Goal: Task Accomplishment & Management: Manage account settings

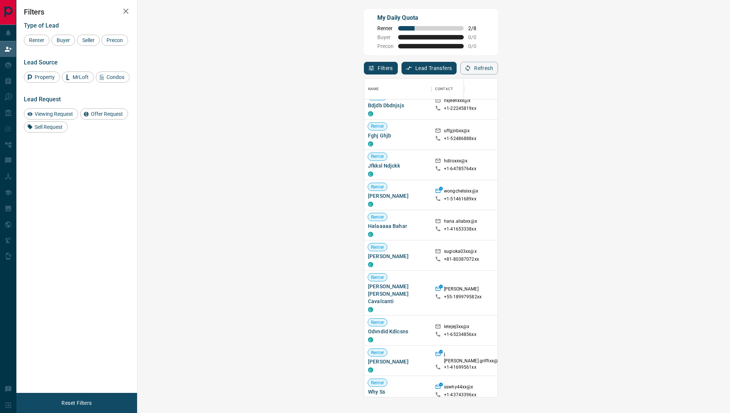
scroll to position [1477, 0]
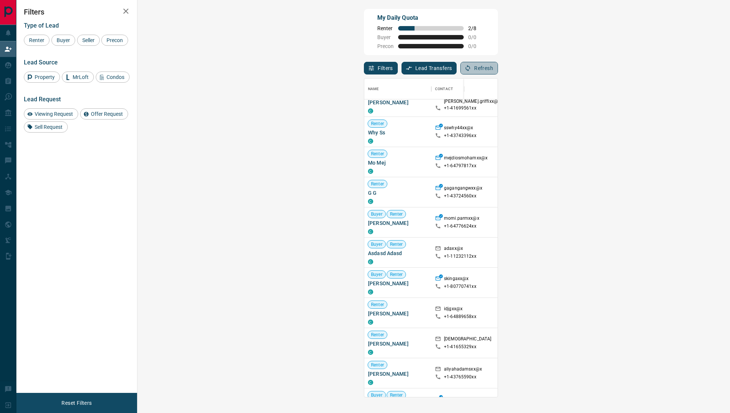
click at [498, 65] on button "Refresh" at bounding box center [479, 68] width 38 height 13
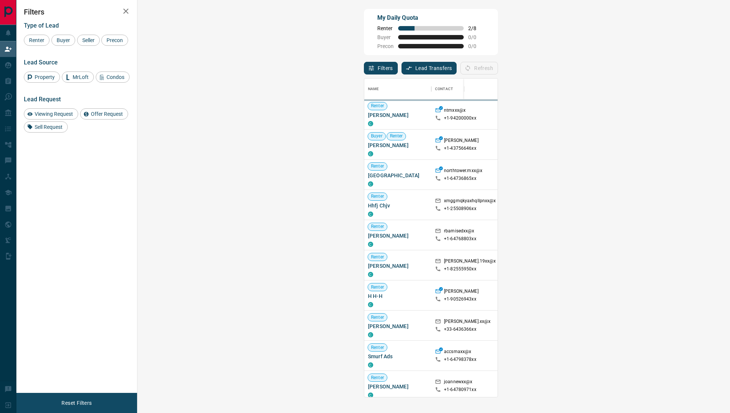
scroll to position [319, 576]
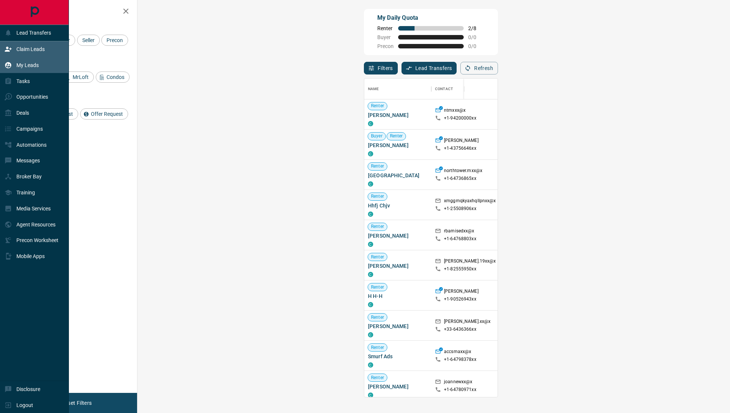
click at [20, 61] on div "My Leads" at bounding box center [21, 65] width 34 height 12
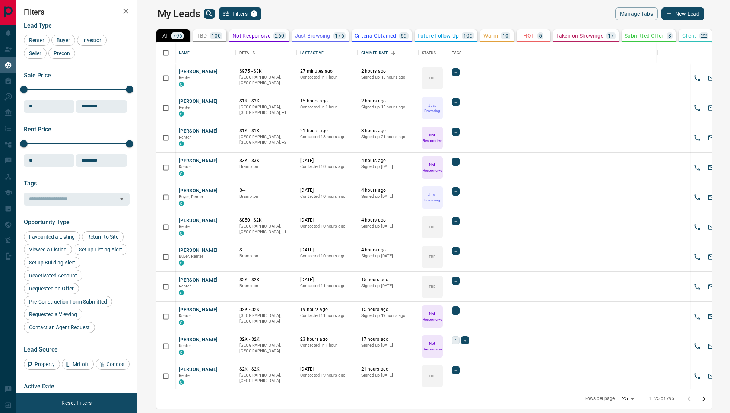
scroll to position [347, 589]
click at [205, 13] on icon "search button" at bounding box center [209, 13] width 9 height 9
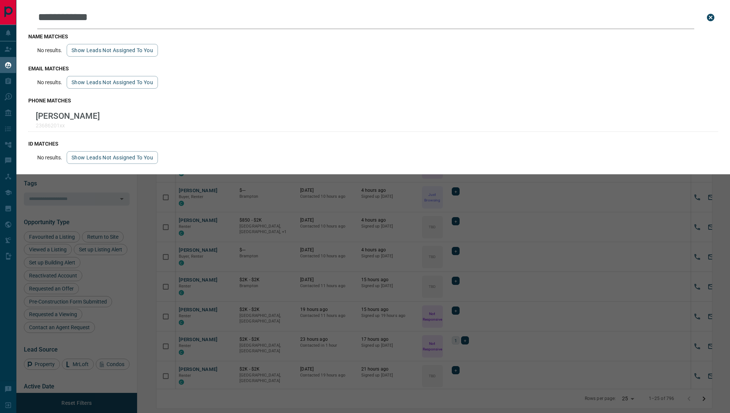
click at [60, 15] on input "**********" at bounding box center [365, 17] width 657 height 23
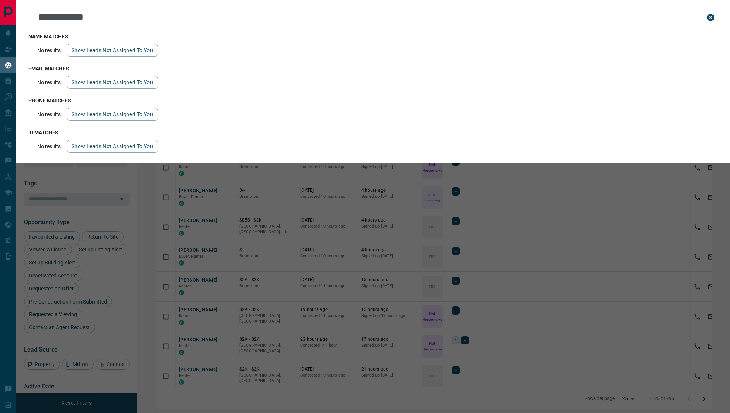
click at [79, 18] on input "**********" at bounding box center [365, 17] width 657 height 23
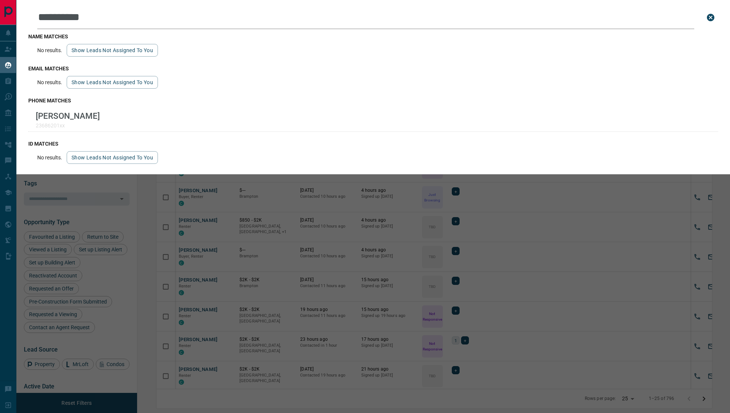
type input "**********"
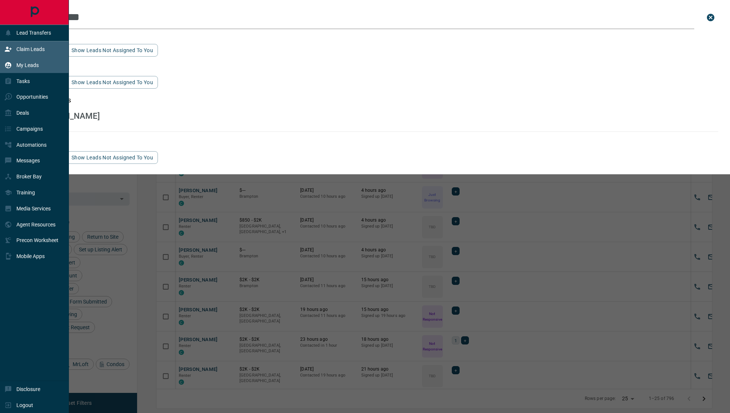
click at [23, 49] on p "Claim Leads" at bounding box center [30, 49] width 28 height 6
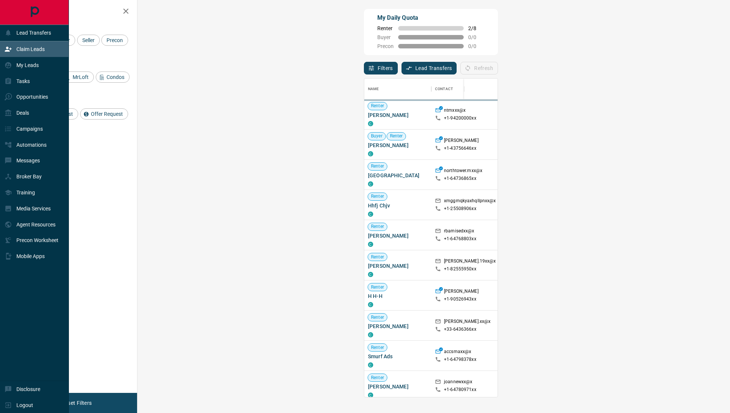
scroll to position [319, 576]
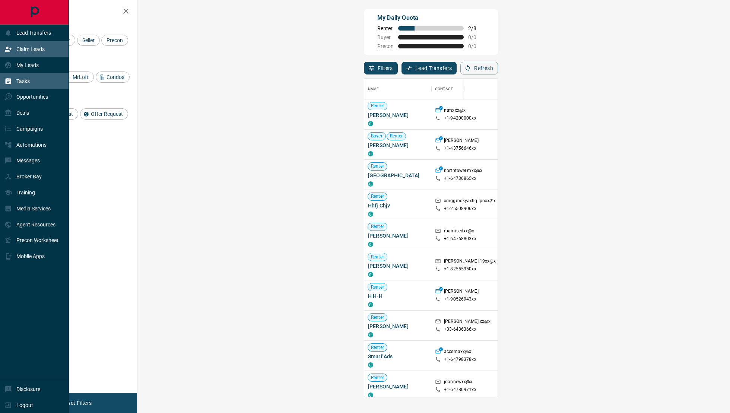
click at [34, 75] on div "Tasks" at bounding box center [34, 81] width 69 height 16
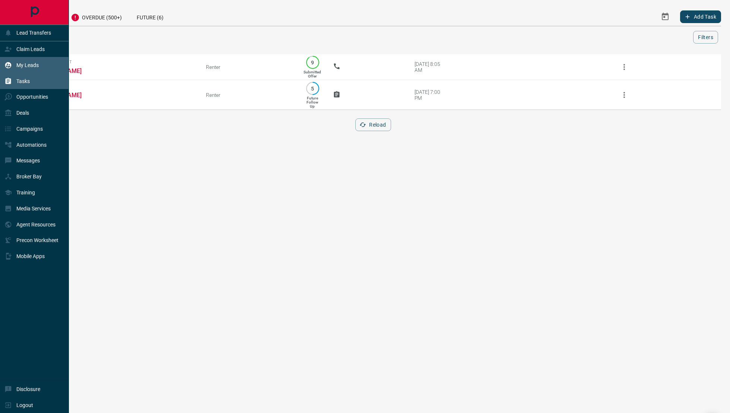
click at [36, 64] on p "My Leads" at bounding box center [27, 65] width 22 height 6
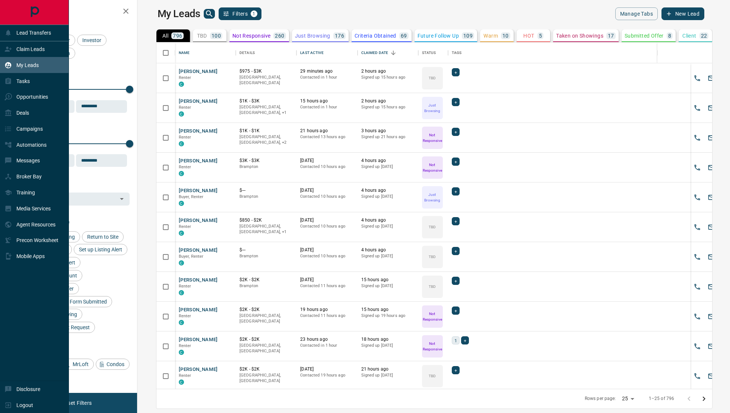
scroll to position [347, 589]
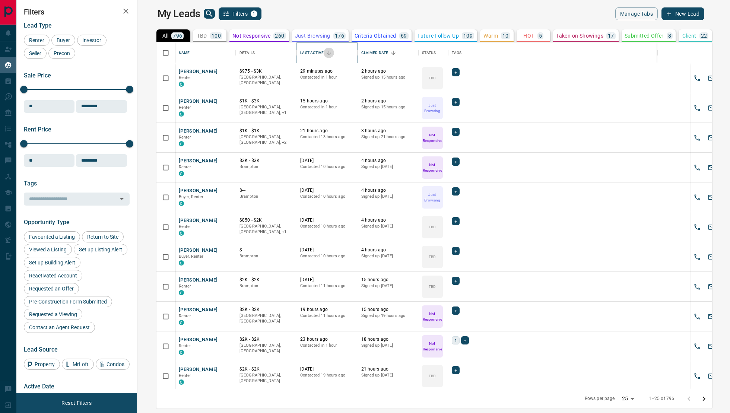
click at [325, 54] on icon "Sort" at bounding box center [328, 53] width 7 height 7
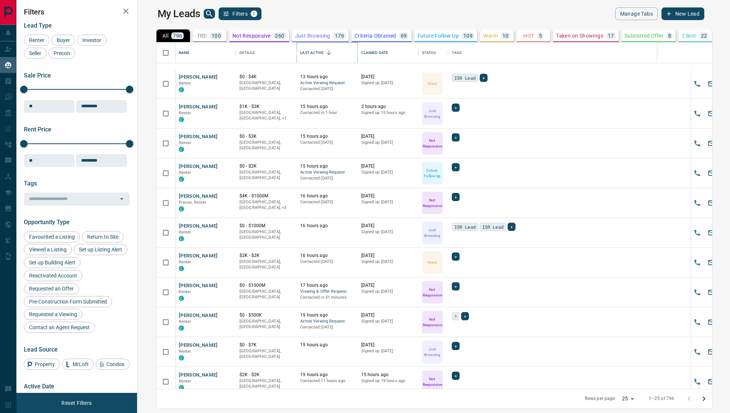
scroll to position [419, 0]
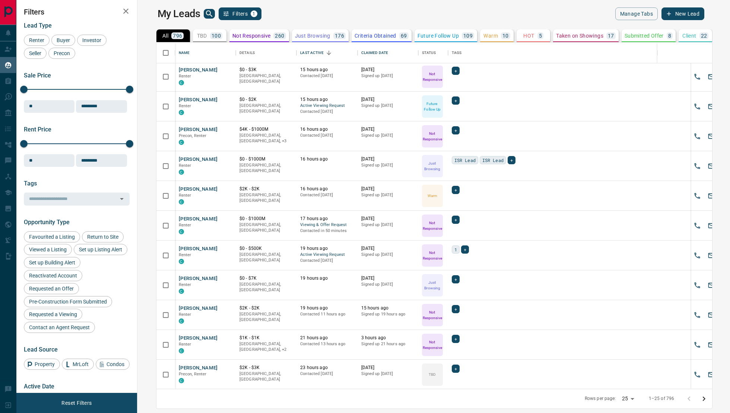
click at [211, 34] on p "100" at bounding box center [215, 35] width 9 height 5
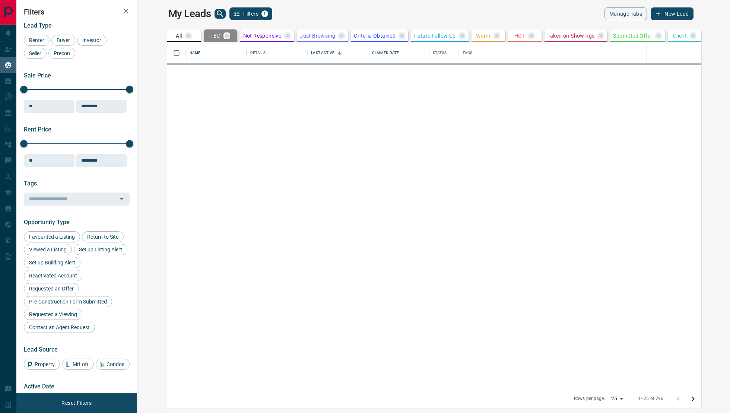
scroll to position [0, 0]
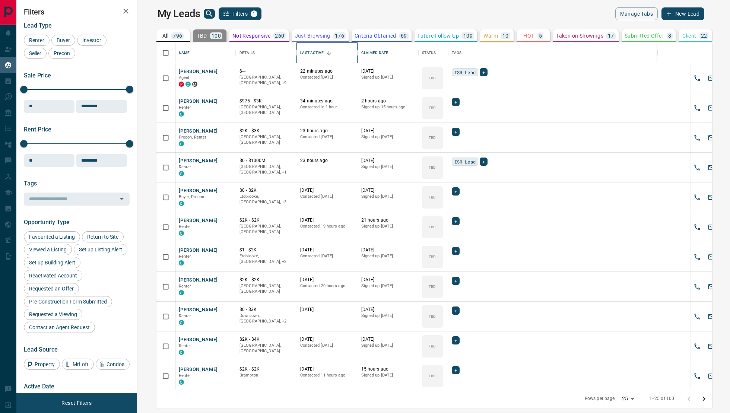
click at [306, 46] on div "Last Active" at bounding box center [311, 52] width 23 height 21
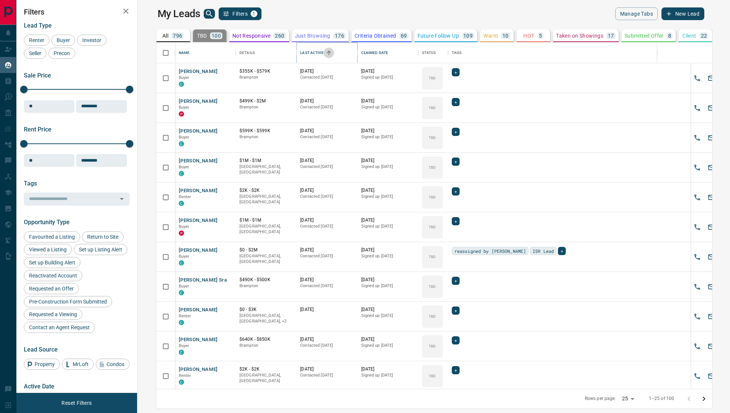
click at [325, 52] on icon "Sort" at bounding box center [328, 53] width 7 height 7
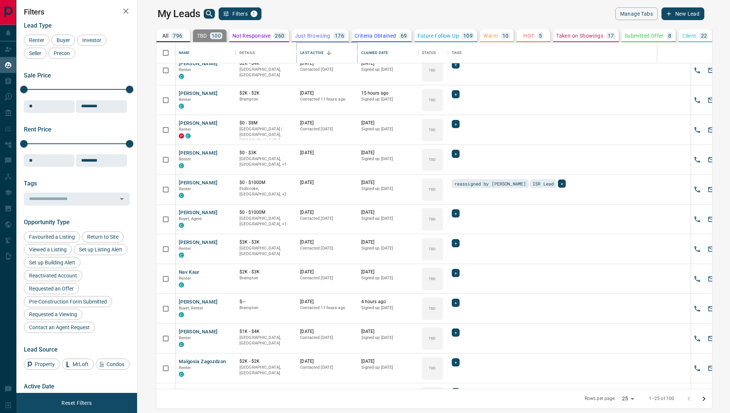
scroll to position [277, 0]
click at [222, 179] on link "Open in New Tab" at bounding box center [227, 181] width 10 height 10
click at [67, 39] on span "Buyer" at bounding box center [63, 40] width 19 height 6
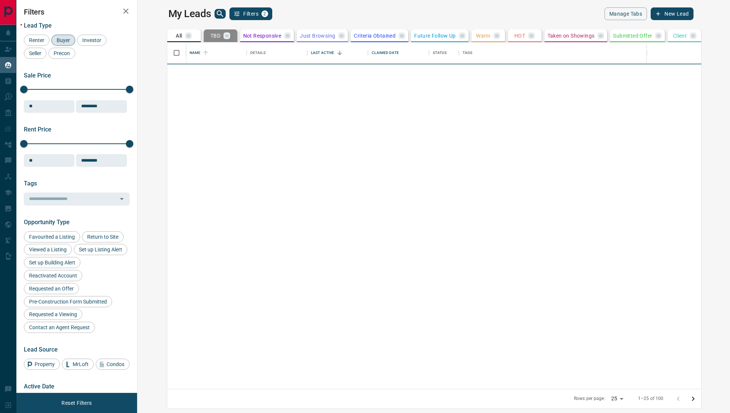
scroll to position [0, 0]
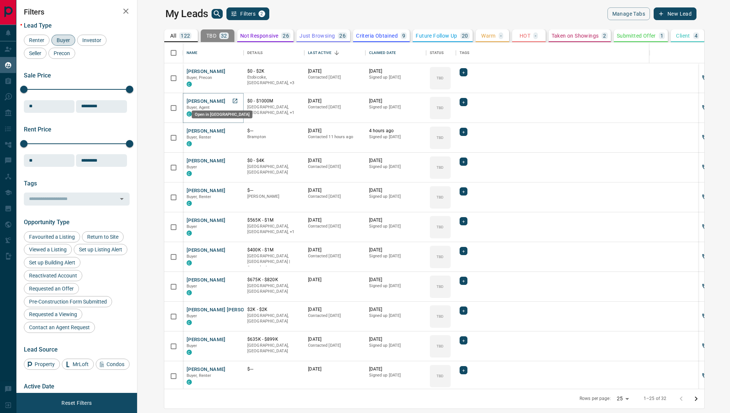
click at [233, 101] on icon "Open in New Tab" at bounding box center [235, 101] width 4 height 4
click at [233, 222] on icon "Open in New Tab" at bounding box center [235, 220] width 4 height 4
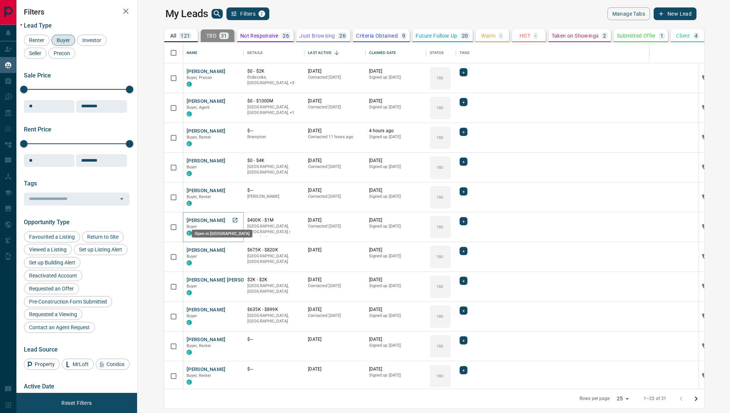
click at [233, 220] on icon "Open in New Tab" at bounding box center [235, 220] width 4 height 4
click at [232, 248] on icon "Open in New Tab" at bounding box center [235, 250] width 6 height 6
